Goal: Find specific page/section: Find specific page/section

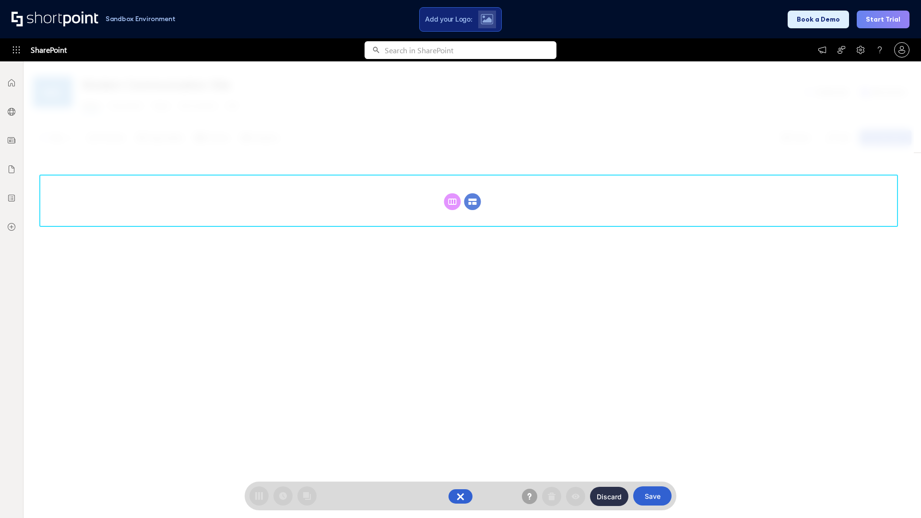
click at [472, 201] on circle at bounding box center [472, 201] width 17 height 17
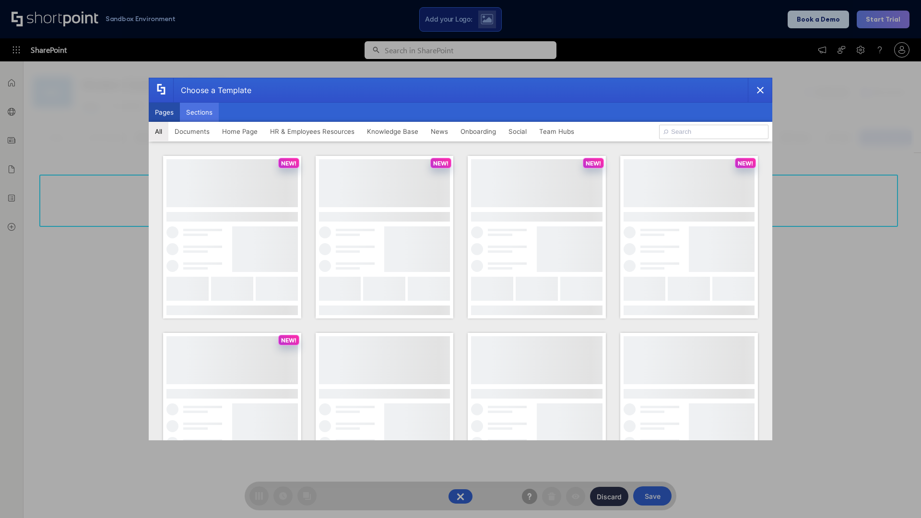
click at [199, 112] on button "Sections" at bounding box center [199, 112] width 39 height 19
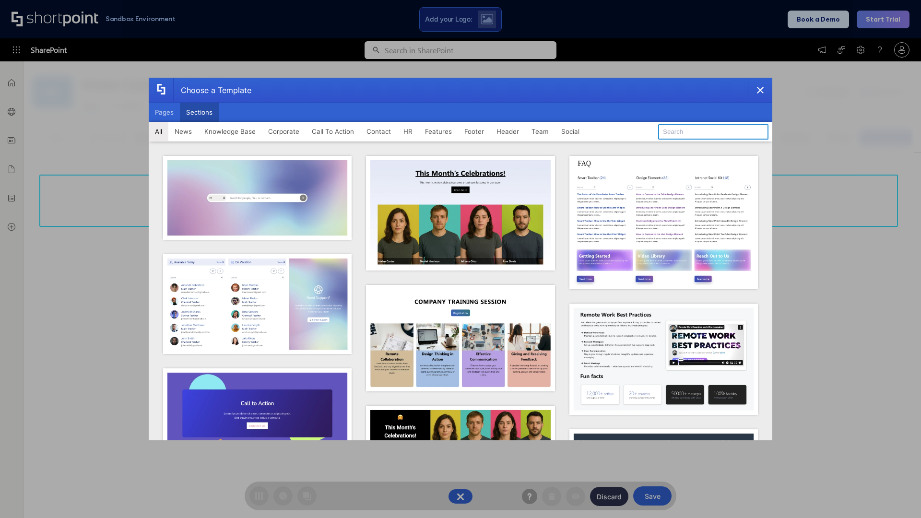
type input "Teams Basics"
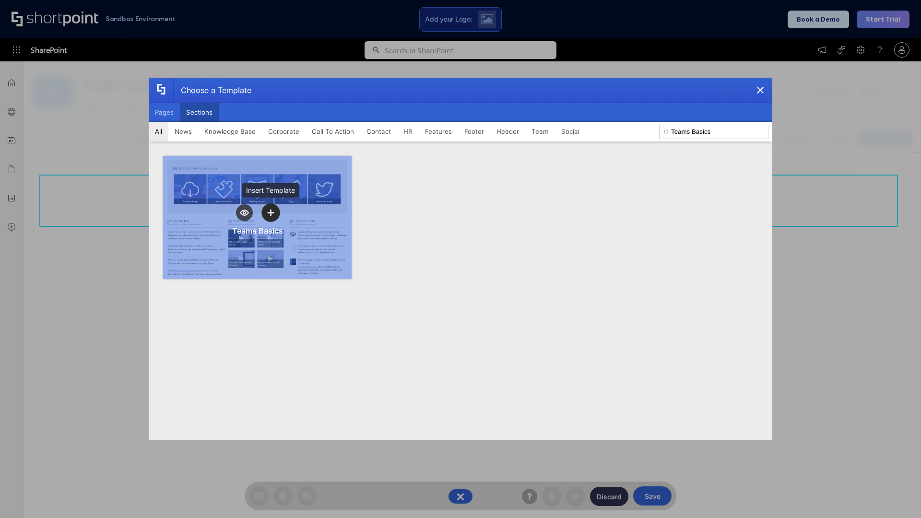
click at [270, 212] on icon "template selector" at bounding box center [270, 212] width 7 height 7
